Goal: Information Seeking & Learning: Find specific fact

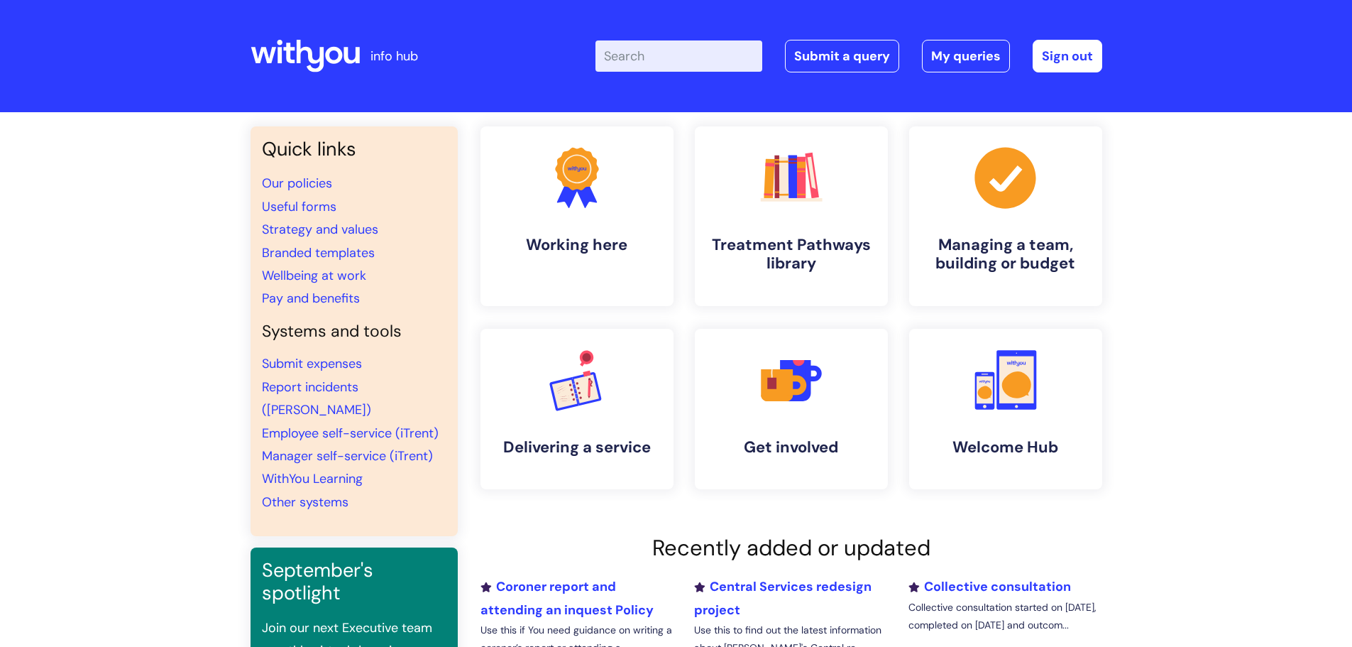
click at [652, 54] on input "Enter your search term here..." at bounding box center [679, 55] width 167 height 31
type input "disci"
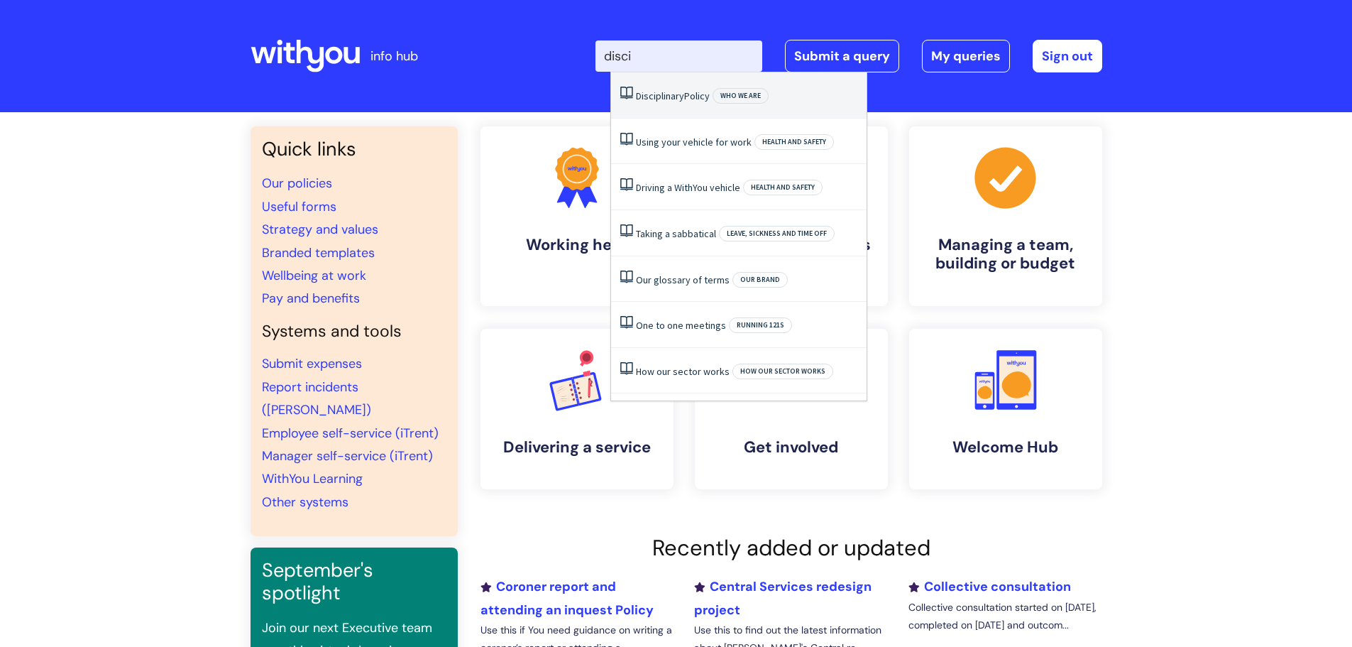
click at [673, 102] on li "Disciplinary Policy Who we are" at bounding box center [739, 95] width 256 height 46
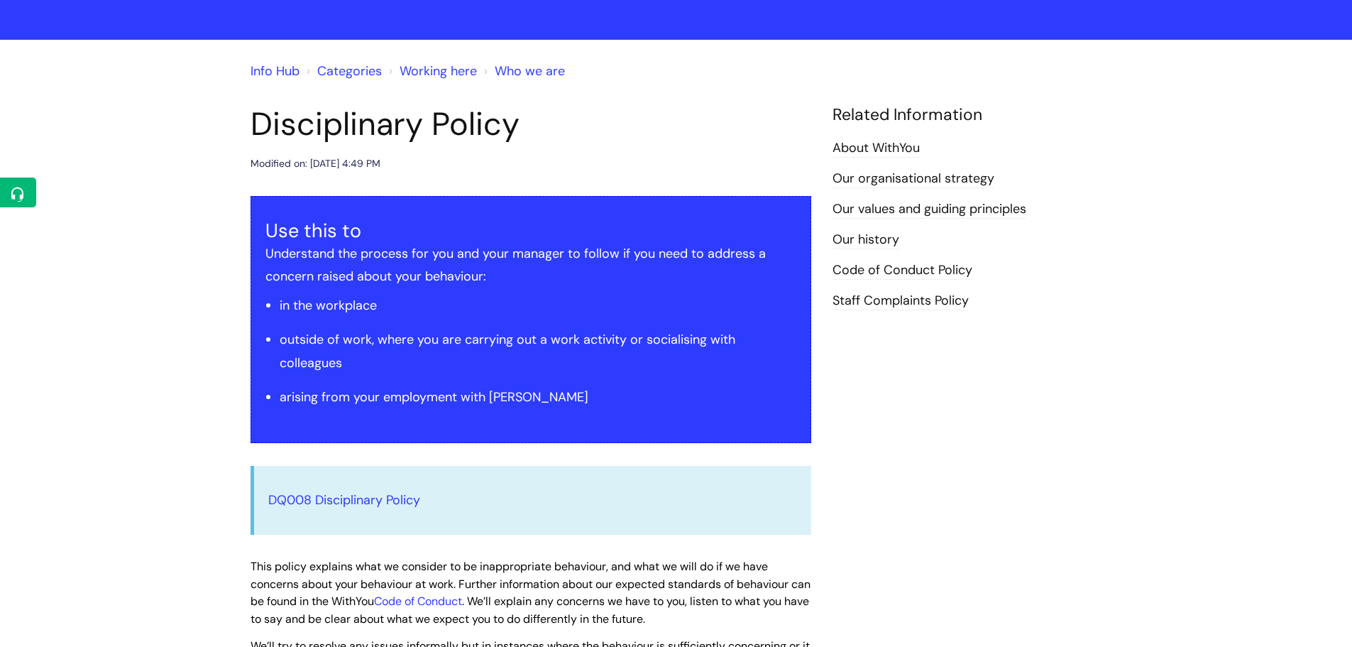
scroll to position [213, 0]
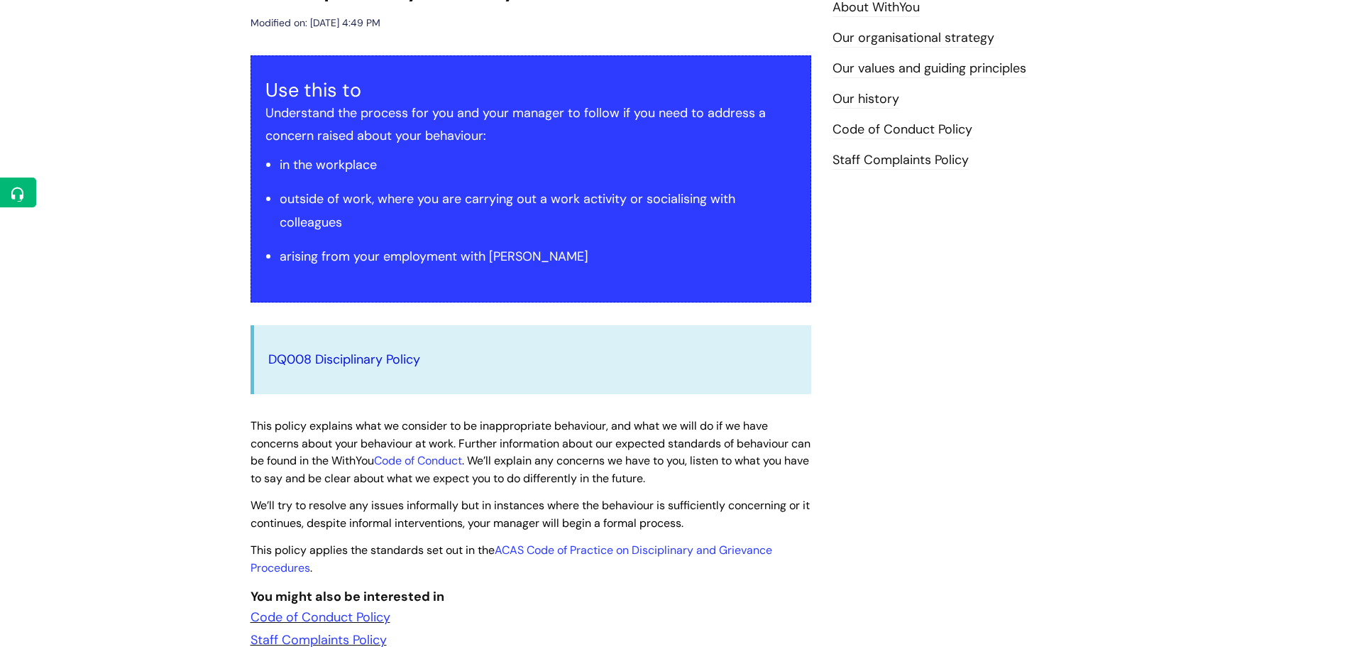
click at [361, 361] on link "DQ008 Disciplinary Policy" at bounding box center [344, 359] width 152 height 17
click at [364, 358] on link "DQ008 Disciplinary Policy" at bounding box center [344, 359] width 152 height 17
